Goal: Information Seeking & Learning: Find specific page/section

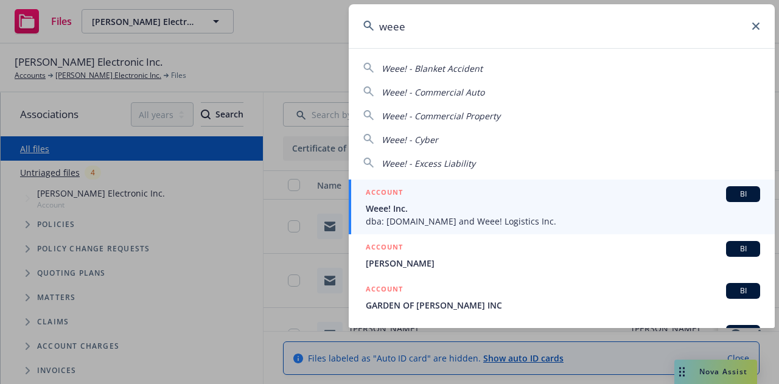
type input "weee"
click at [412, 212] on span "Weee! Inc." at bounding box center [563, 208] width 395 height 13
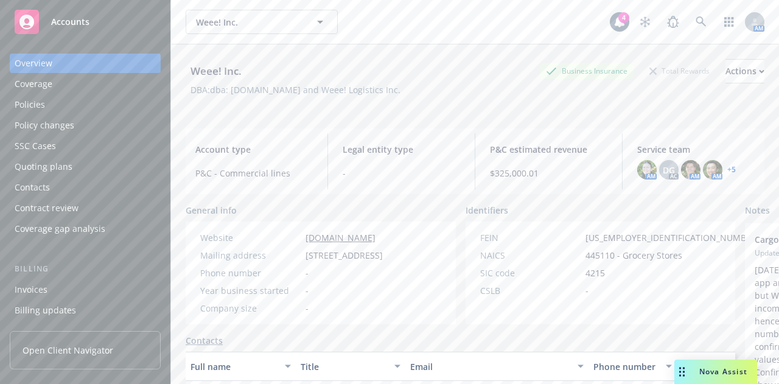
click at [75, 114] on div "Policies" at bounding box center [85, 104] width 141 height 19
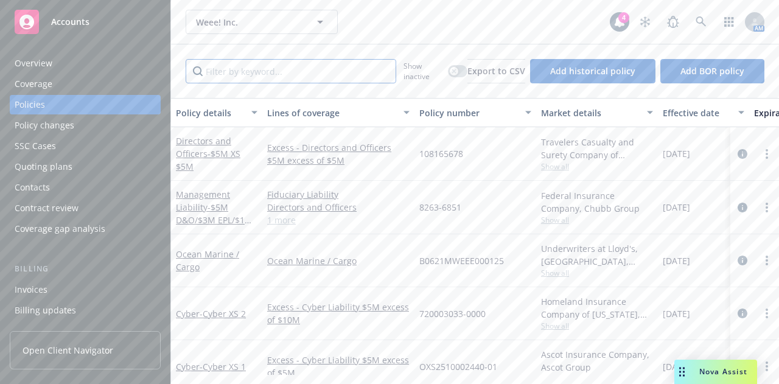
click at [292, 72] on input "Filter by keyword..." at bounding box center [291, 71] width 211 height 24
click at [514, 97] on div "Show inactive Export to CSV Add historical policy Add BOR policy" at bounding box center [475, 71] width 608 height 54
click at [298, 74] on input "Filter by keyword..." at bounding box center [291, 71] width 211 height 24
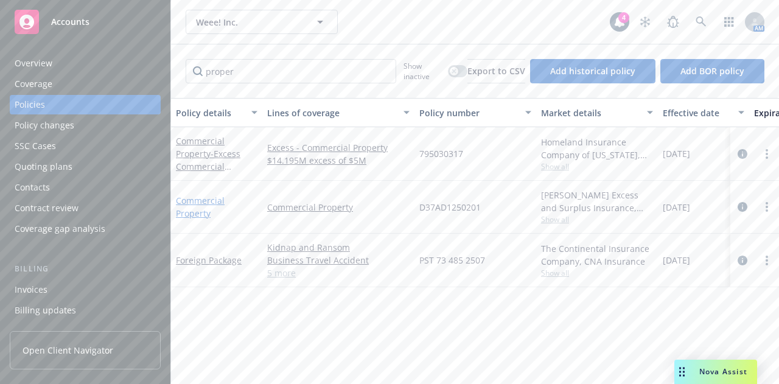
click at [188, 202] on link "Commercial Property" at bounding box center [200, 207] width 49 height 24
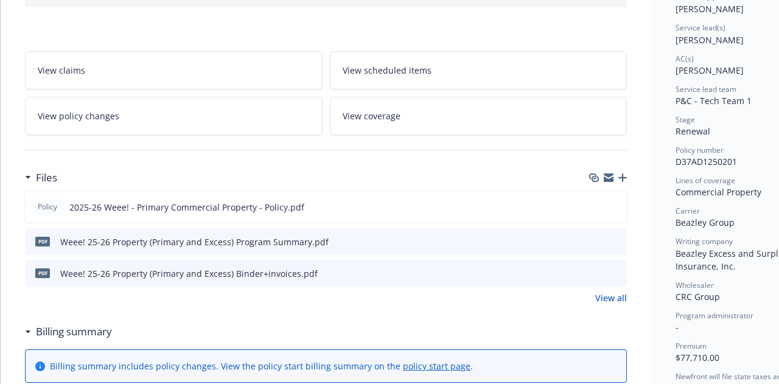
scroll to position [176, 0]
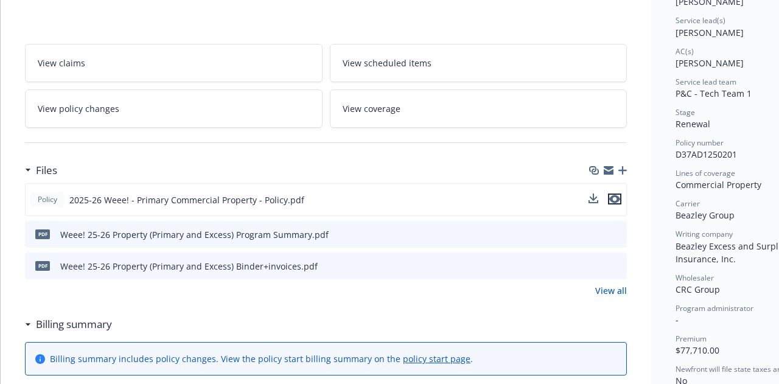
click at [617, 197] on icon "preview file" at bounding box center [614, 199] width 11 height 9
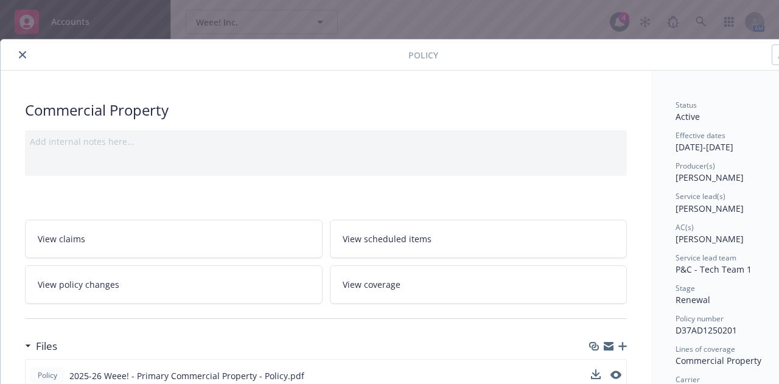
click at [18, 53] on button "close" at bounding box center [22, 54] width 15 height 15
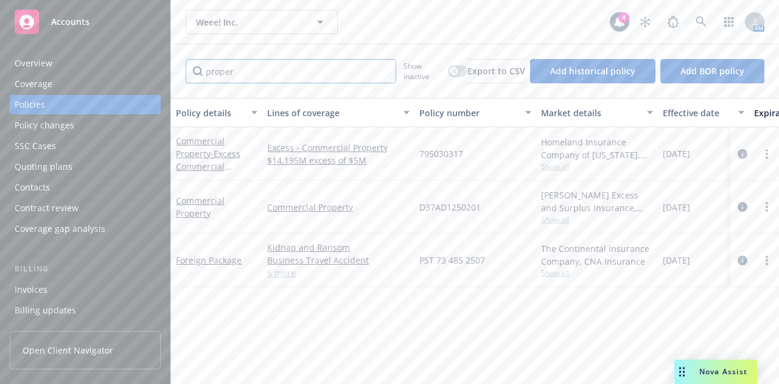
click at [261, 82] on input "proper" at bounding box center [291, 71] width 211 height 24
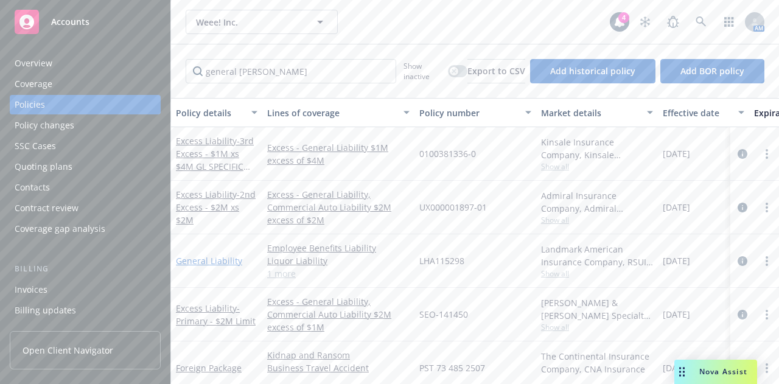
click at [214, 258] on link "General Liability" at bounding box center [209, 261] width 66 height 12
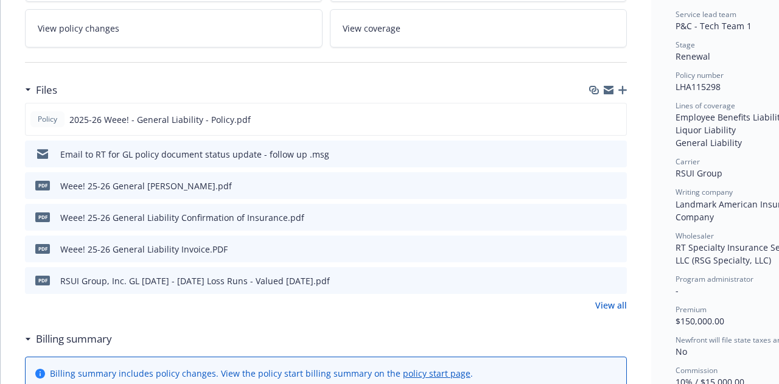
scroll to position [257, 0]
click at [618, 114] on icon "preview file" at bounding box center [614, 118] width 11 height 9
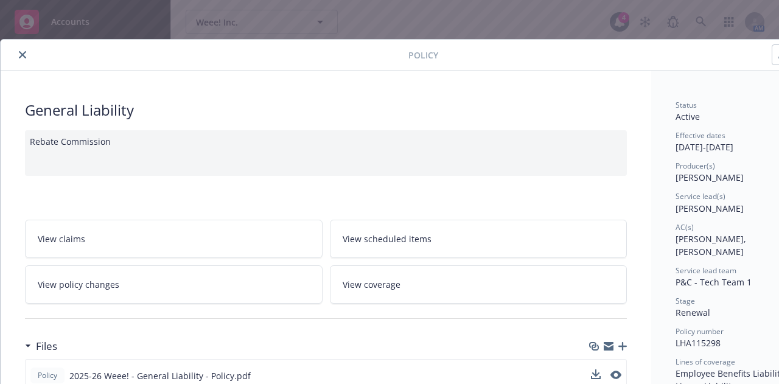
click at [19, 55] on icon "close" at bounding box center [22, 54] width 7 height 7
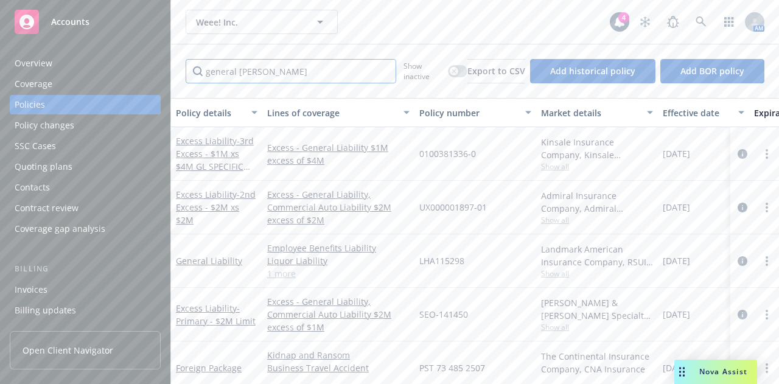
click at [248, 70] on input "general liab" at bounding box center [291, 71] width 211 height 24
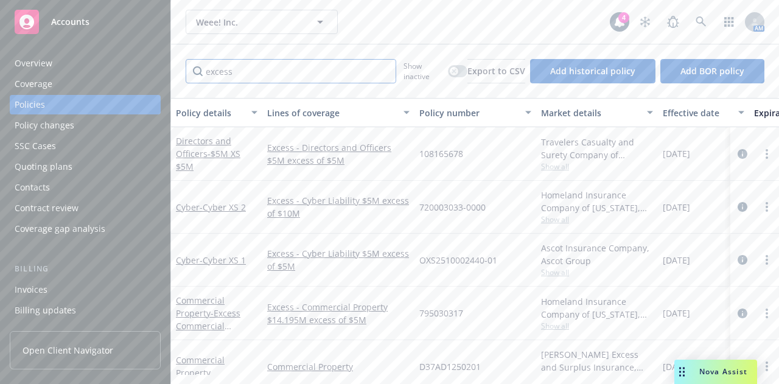
type input "excess"
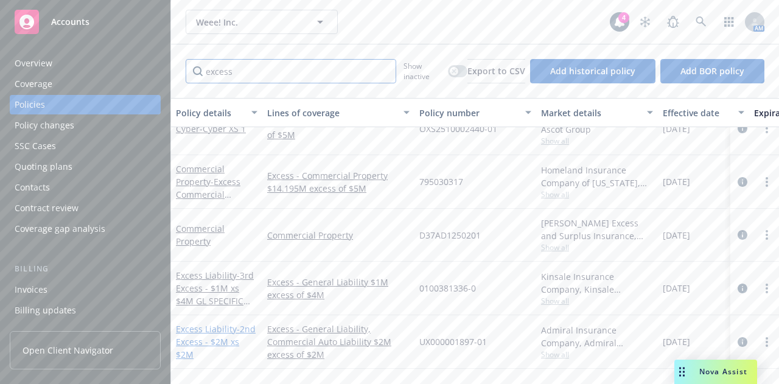
scroll to position [178, 0]
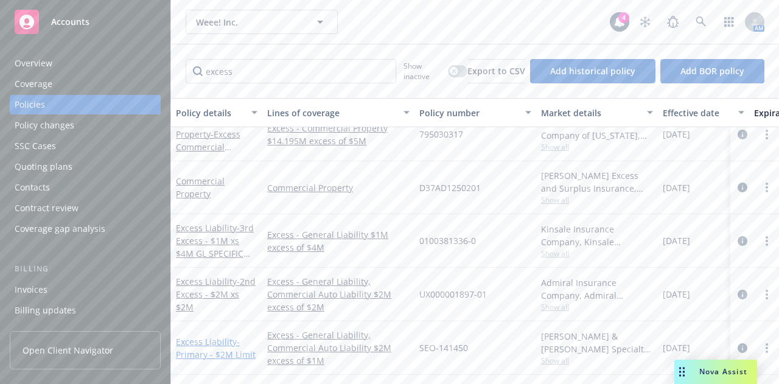
click at [218, 337] on link "Excess Liability - Primary - $2M Limit" at bounding box center [216, 348] width 80 height 24
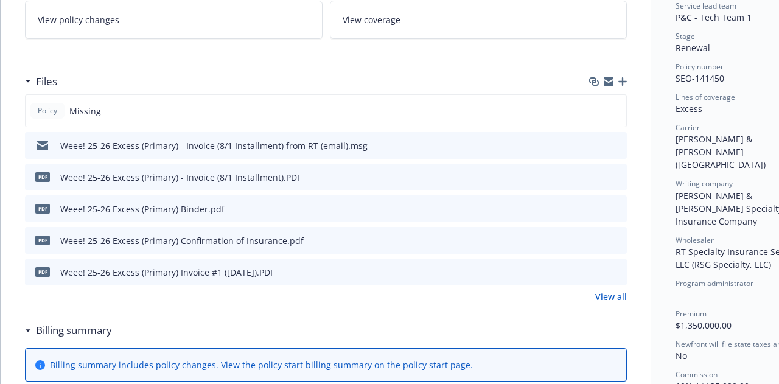
scroll to position [265, 0]
click at [615, 207] on icon "preview file" at bounding box center [615, 207] width 11 height 9
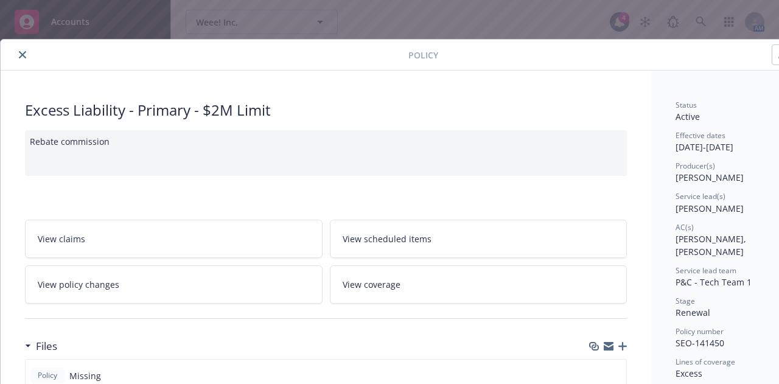
click at [19, 58] on button "close" at bounding box center [22, 54] width 15 height 15
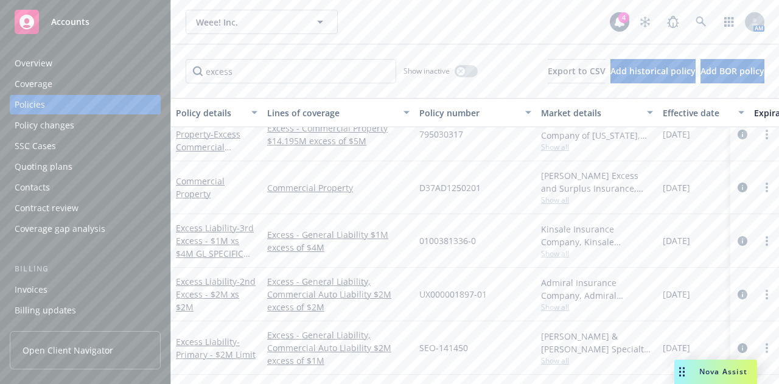
click at [24, 52] on div "Overview Coverage Policies Policy changes SSC Cases Quoting plans Contacts Cont…" at bounding box center [85, 211] width 170 height 345
click at [254, 65] on input "excess" at bounding box center [291, 71] width 211 height 24
type input "property"
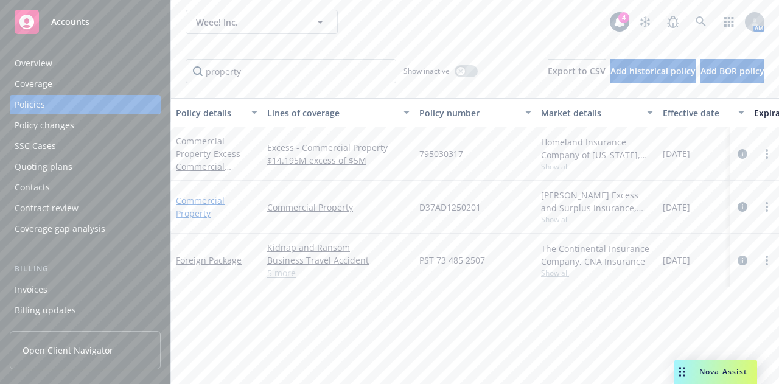
click at [189, 208] on link "Commercial Property" at bounding box center [200, 207] width 49 height 24
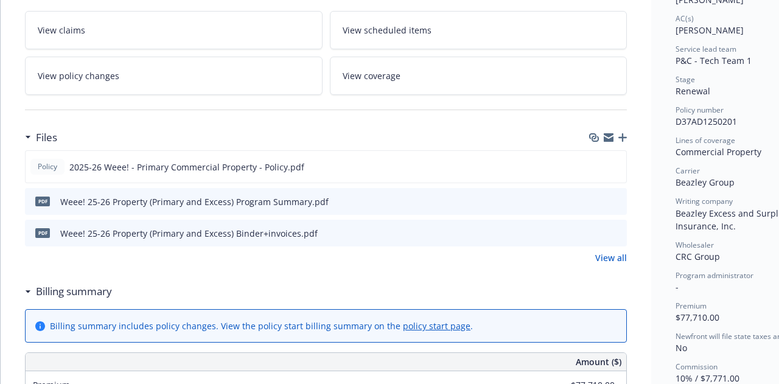
scroll to position [209, 0]
click at [614, 163] on icon "preview file" at bounding box center [614, 165] width 11 height 9
